Goal: Navigation & Orientation: Find specific page/section

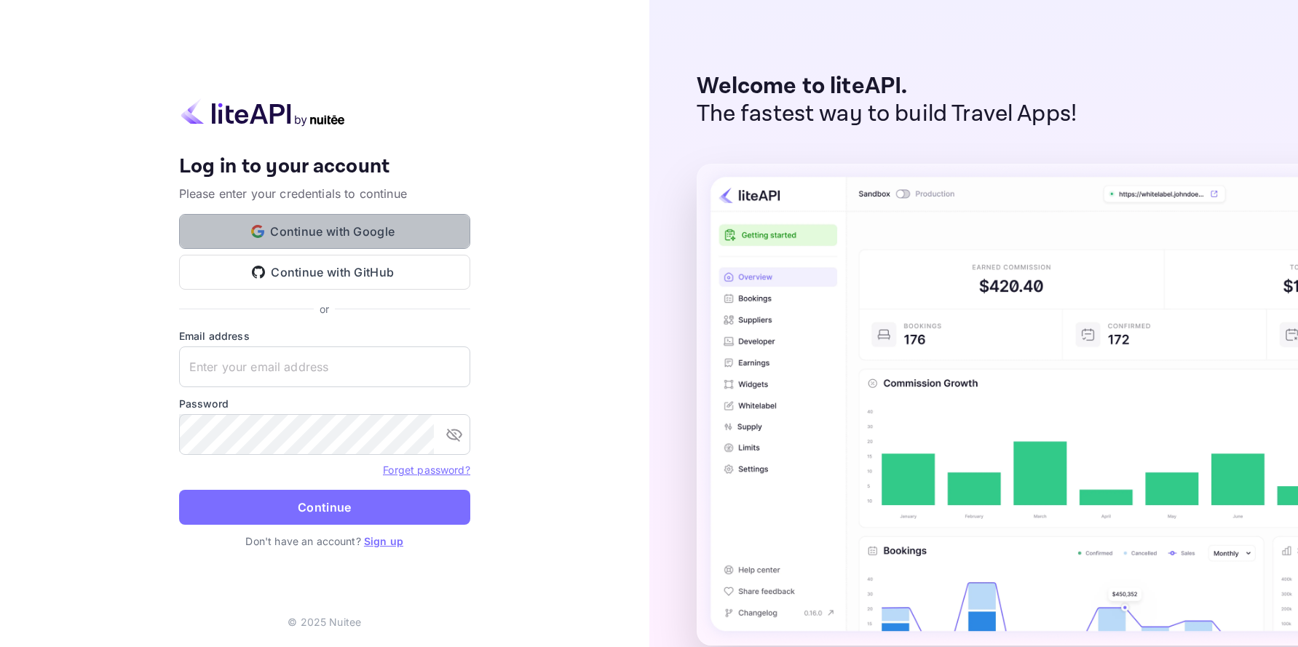
click at [408, 240] on button "Continue with Google" at bounding box center [324, 231] width 291 height 35
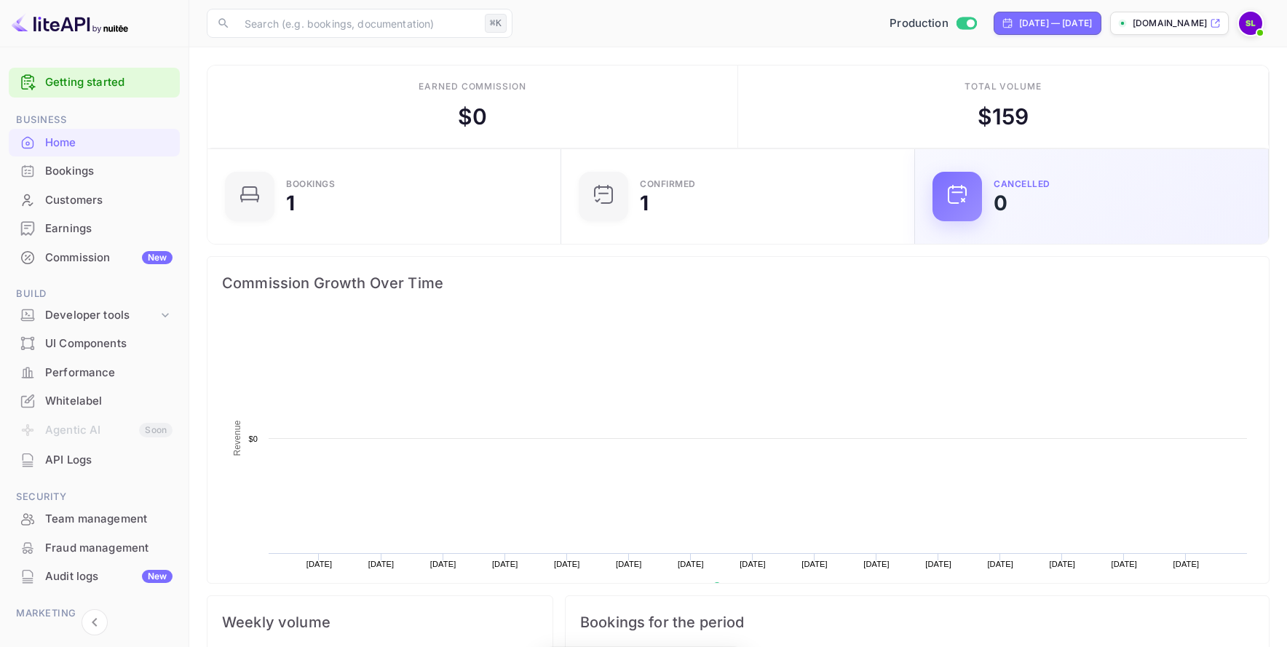
scroll to position [12, 12]
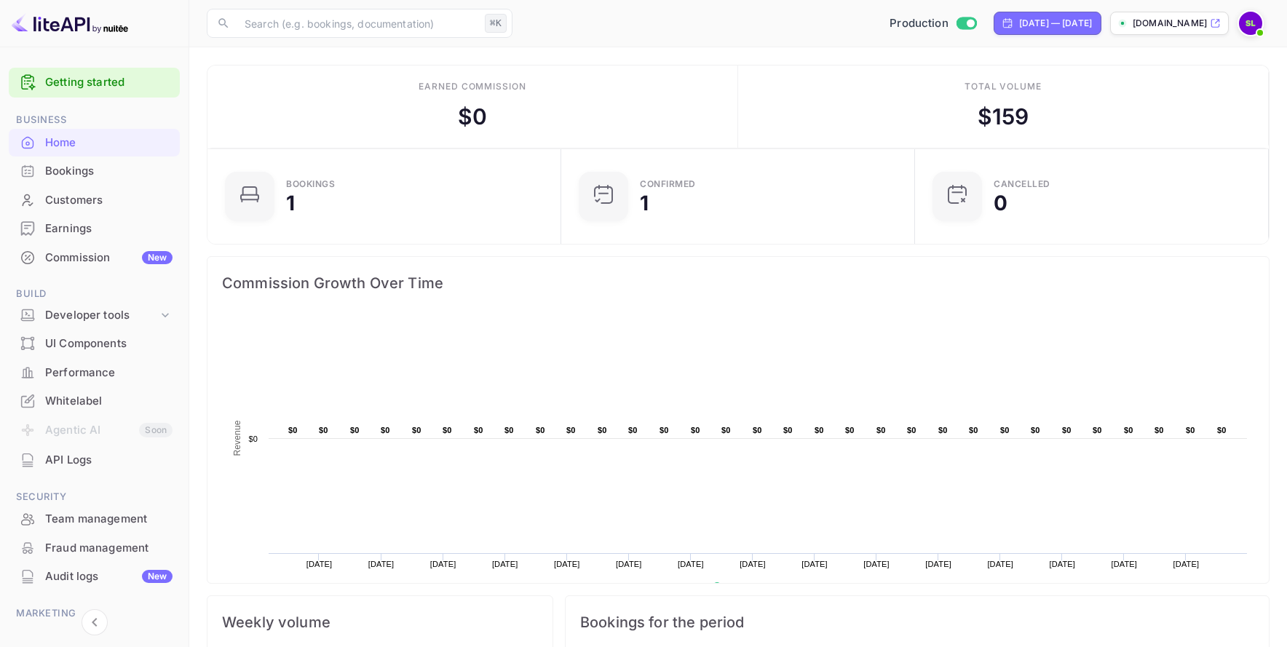
click at [92, 173] on div "Bookings" at bounding box center [108, 171] width 127 height 17
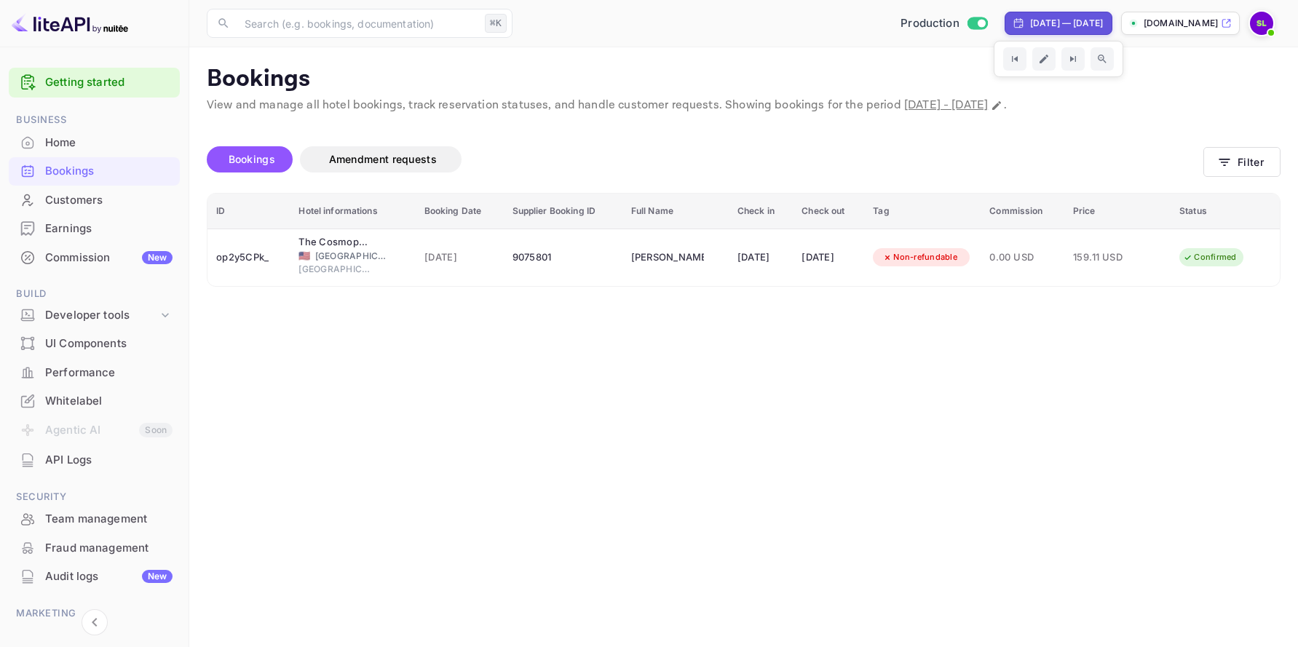
click at [1030, 24] on div "[DATE] — [DATE]" at bounding box center [1066, 23] width 73 height 13
select select "7"
select select "2025"
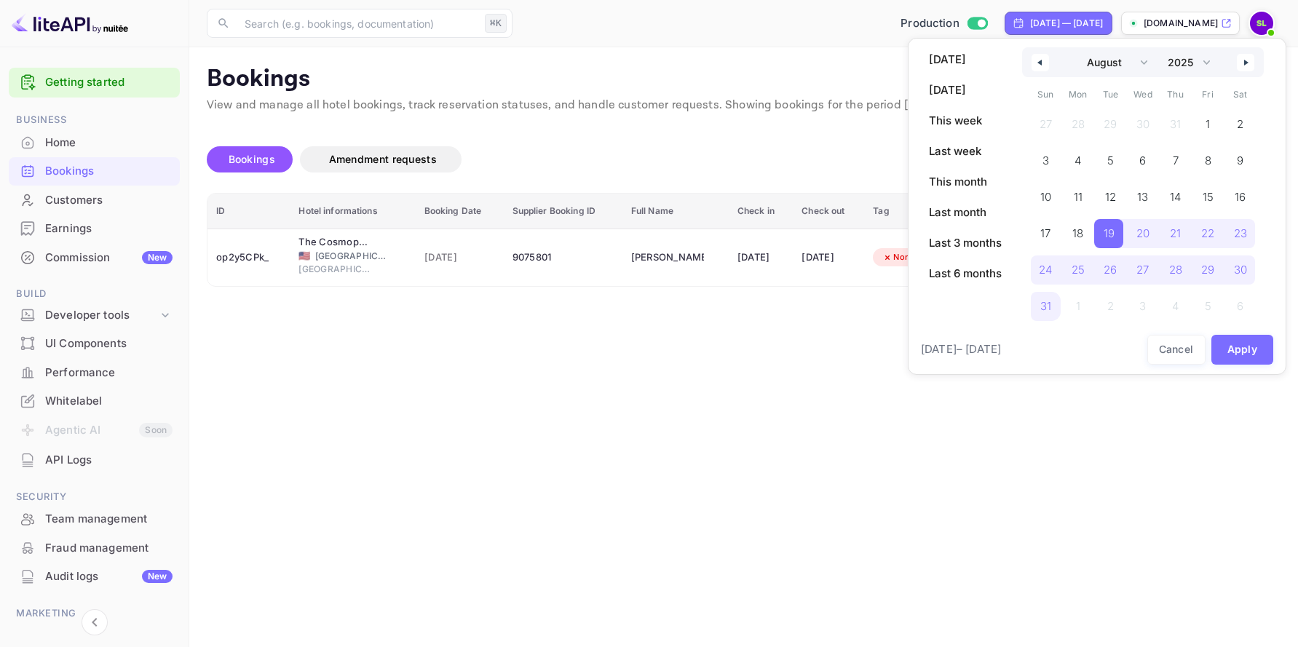
click at [783, 74] on div at bounding box center [649, 323] width 1298 height 647
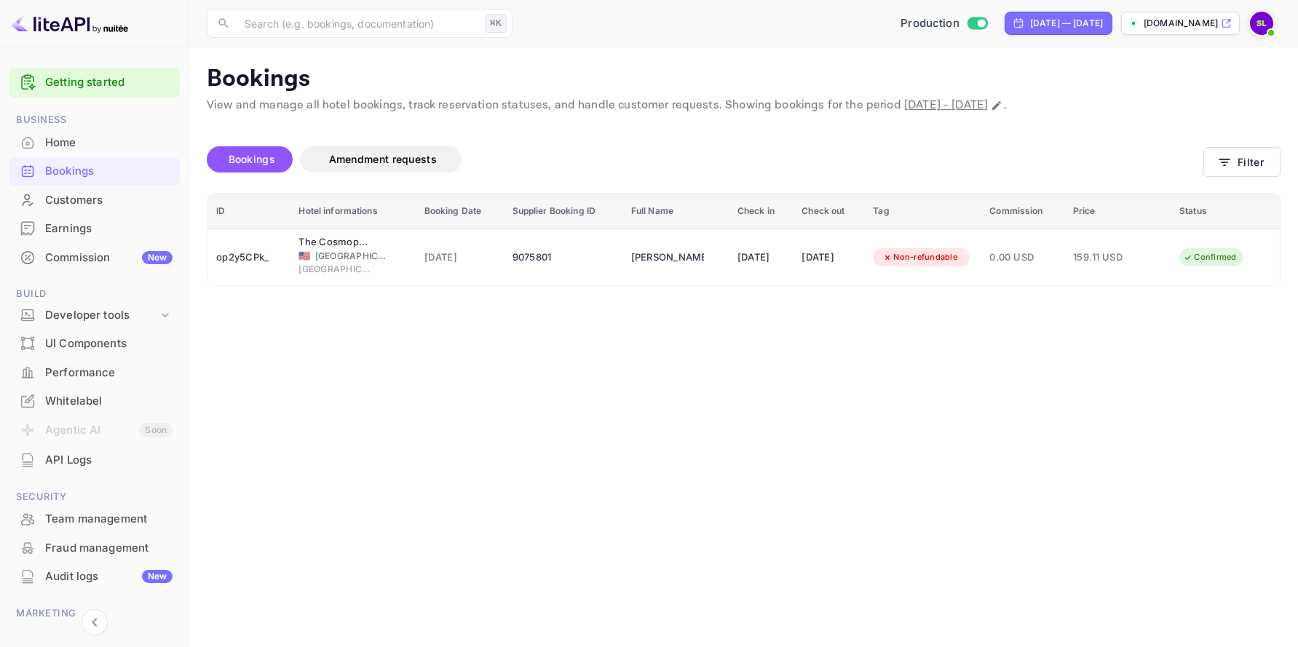
click at [253, 161] on span "Bookings" at bounding box center [252, 159] width 47 height 12
click at [84, 148] on div "Home" at bounding box center [108, 143] width 127 height 17
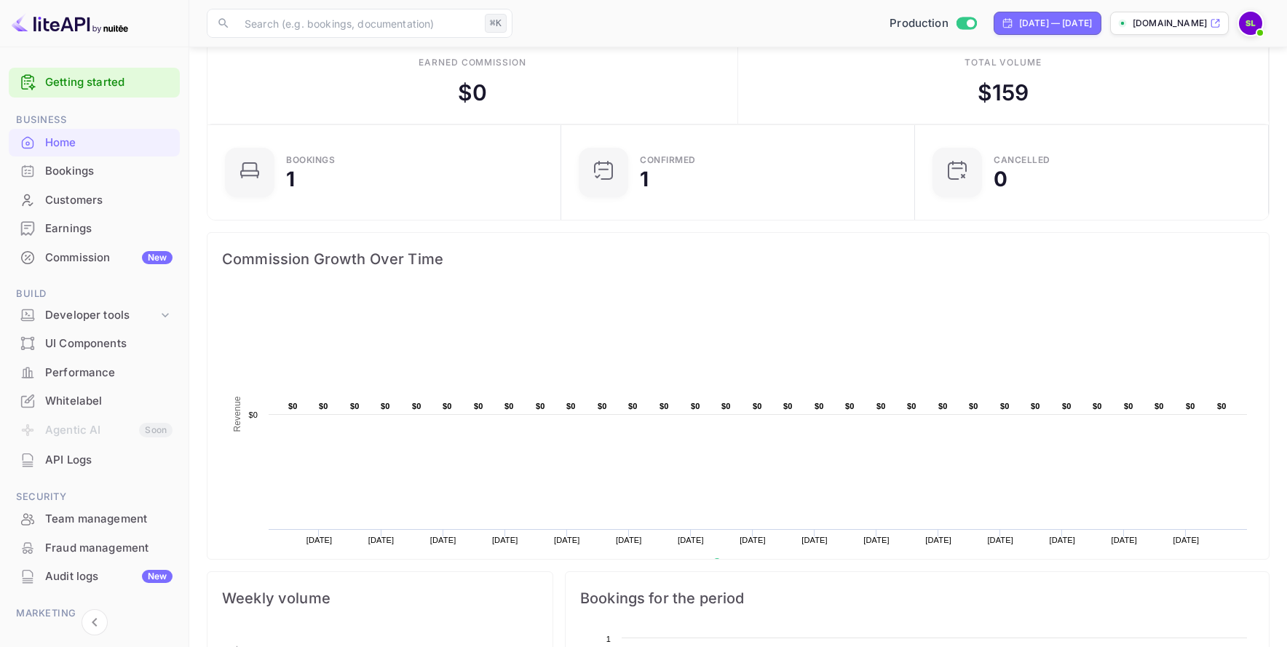
scroll to position [27, 0]
click at [1258, 23] on img at bounding box center [1250, 23] width 23 height 23
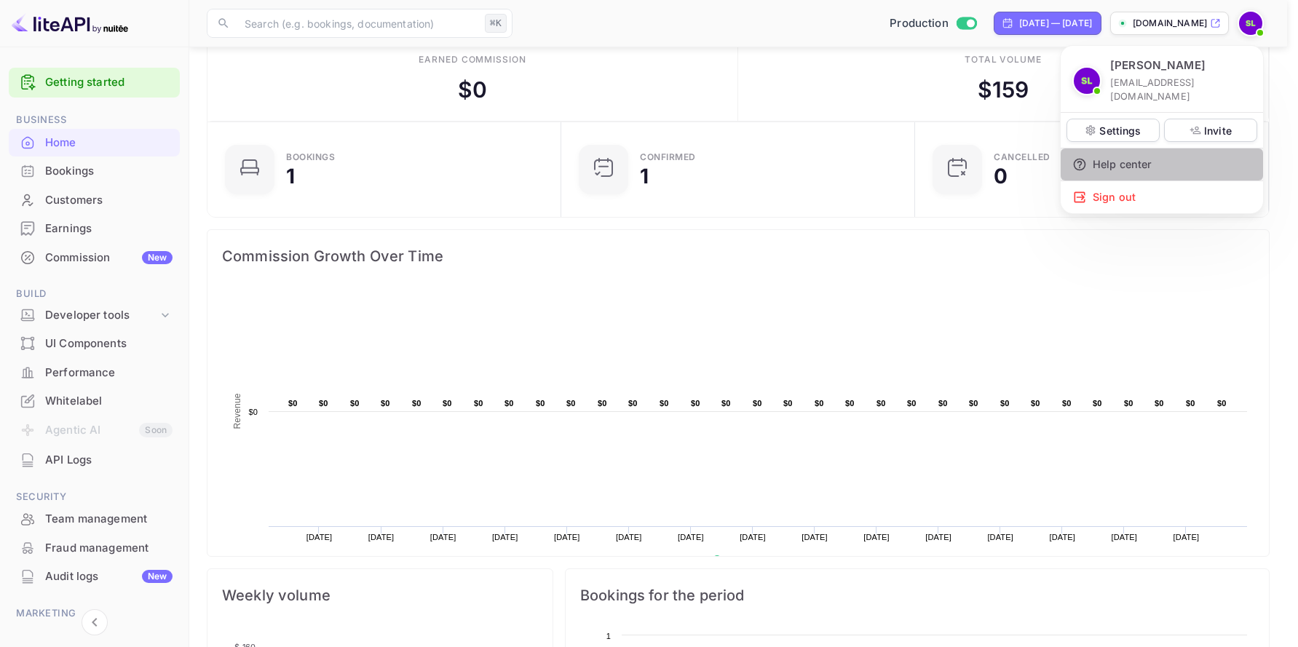
click at [1130, 154] on div "Help center" at bounding box center [1162, 165] width 202 height 32
click at [1219, 26] on div at bounding box center [649, 323] width 1298 height 647
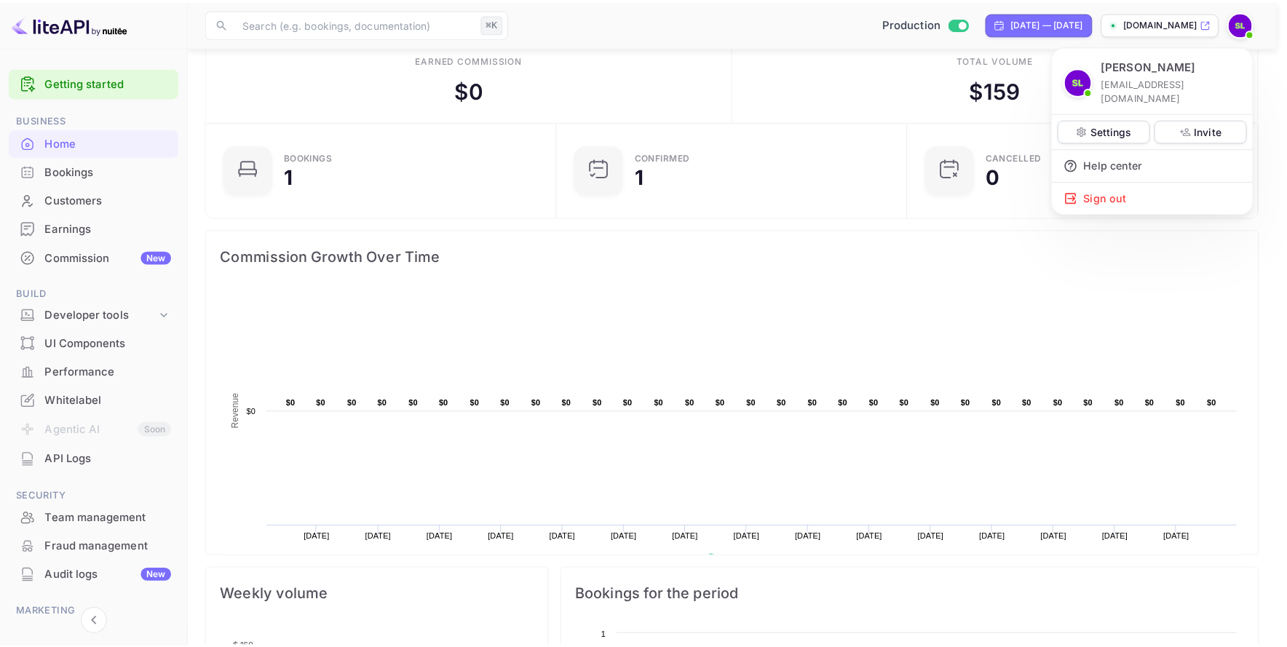
scroll to position [12, 12]
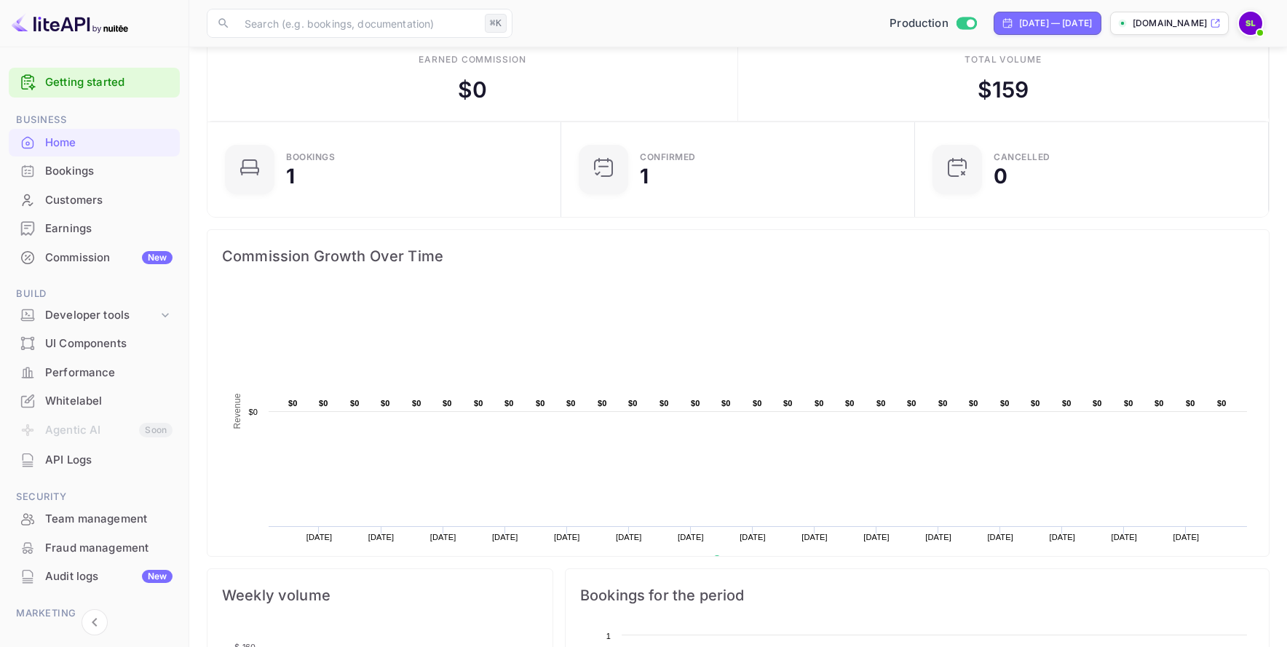
click at [1169, 24] on p "[DOMAIN_NAME]" at bounding box center [1170, 23] width 74 height 13
click at [82, 178] on div "Bookings" at bounding box center [108, 171] width 127 height 17
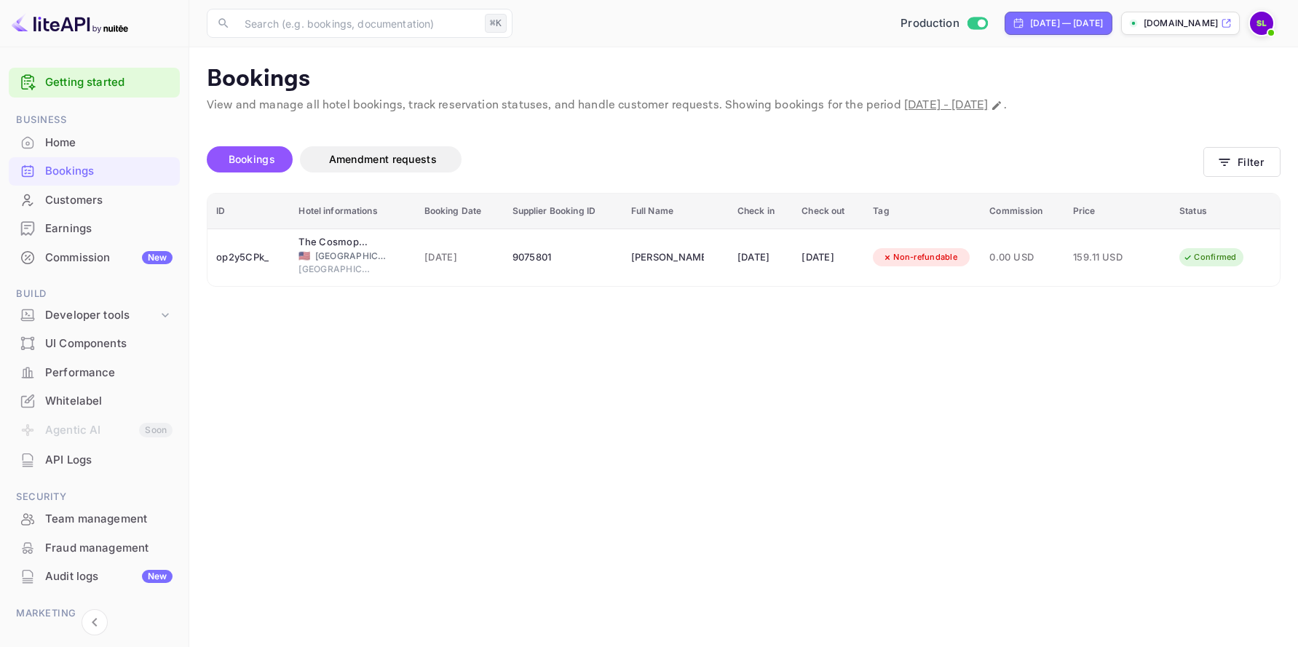
click at [95, 205] on div "Customers" at bounding box center [108, 200] width 127 height 17
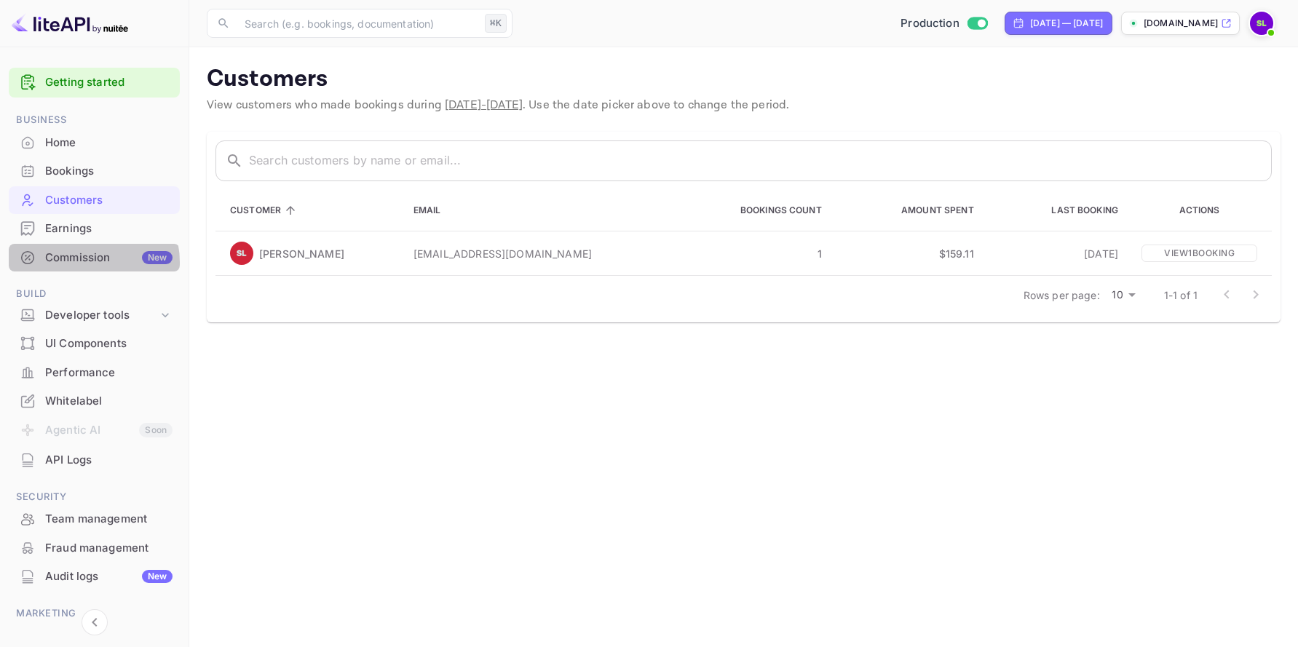
click at [83, 262] on div "Commission New" at bounding box center [108, 258] width 127 height 17
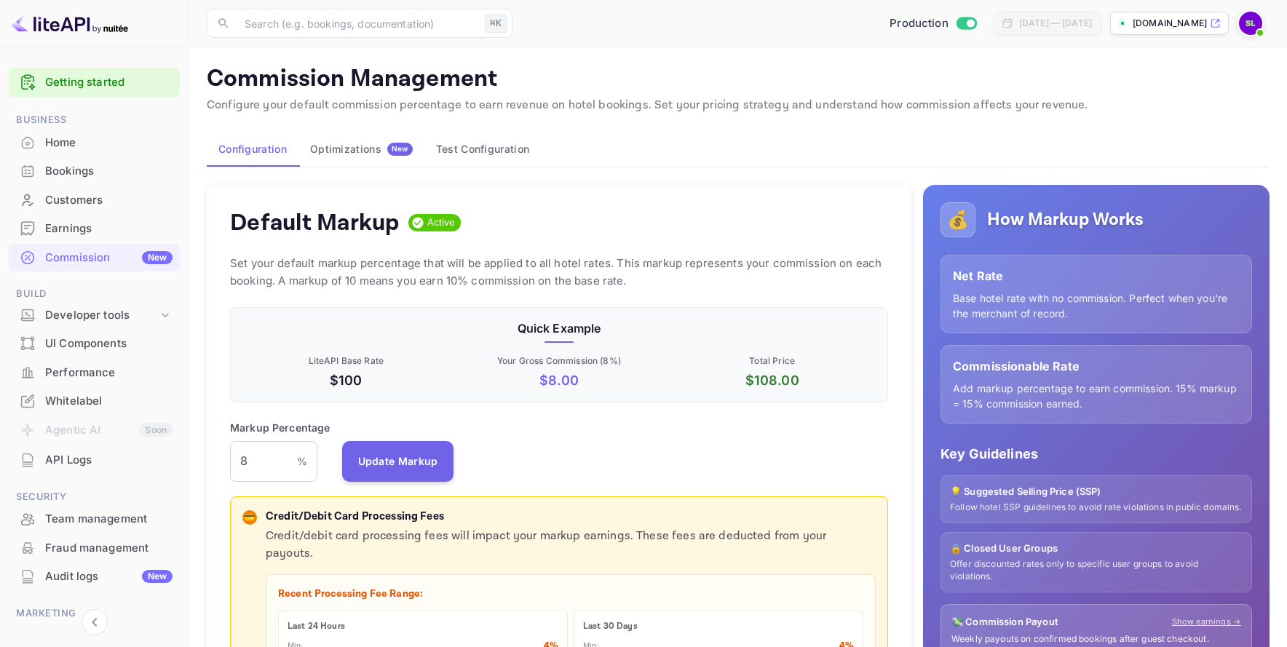
scroll to position [248, 647]
click at [100, 144] on div "Home" at bounding box center [108, 143] width 127 height 17
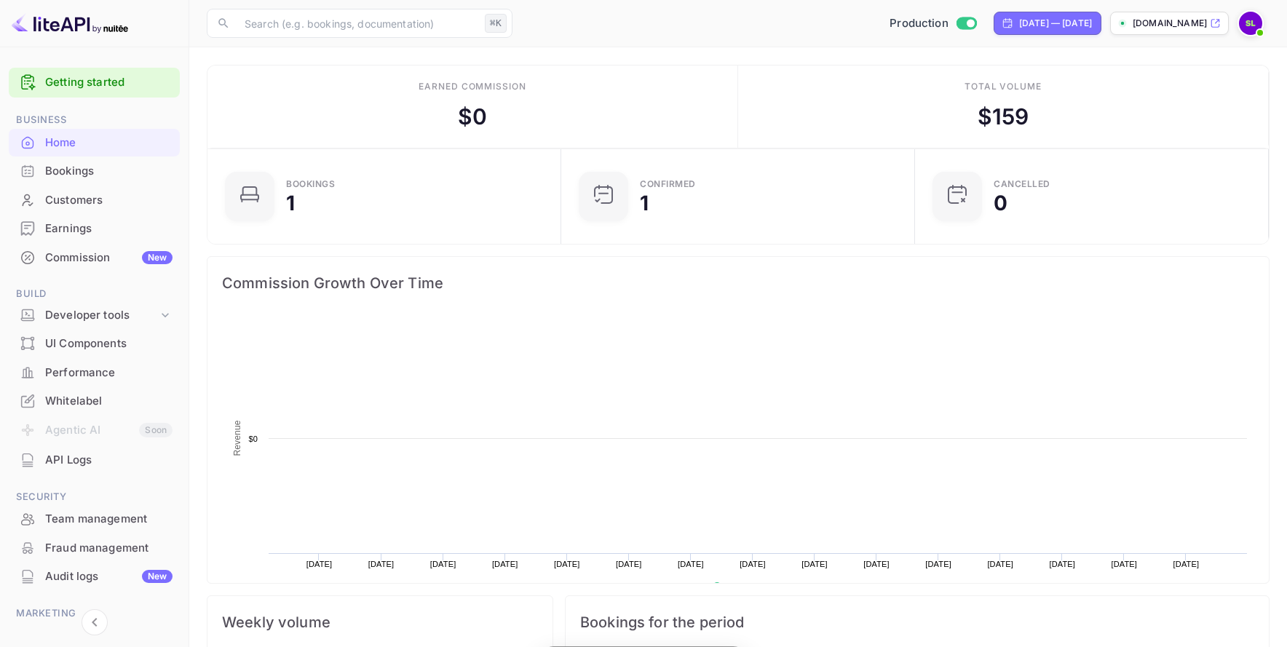
scroll to position [226, 334]
